Goal: Task Accomplishment & Management: Use online tool/utility

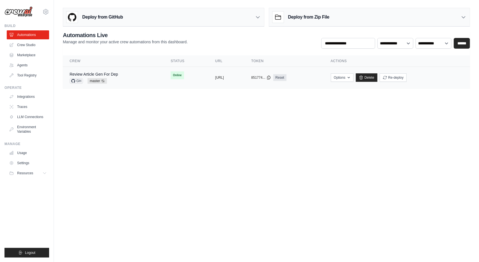
click at [125, 76] on div "Review Article Gen For Dep GH master Auto-deploy enabled" at bounding box center [114, 77] width 88 height 12
